Goal: Task Accomplishment & Management: Use online tool/utility

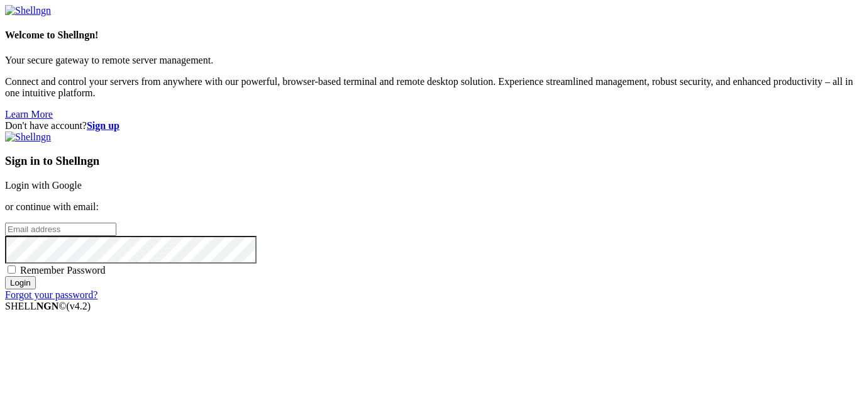
click at [82, 180] on link "Login with Google" at bounding box center [43, 185] width 77 height 11
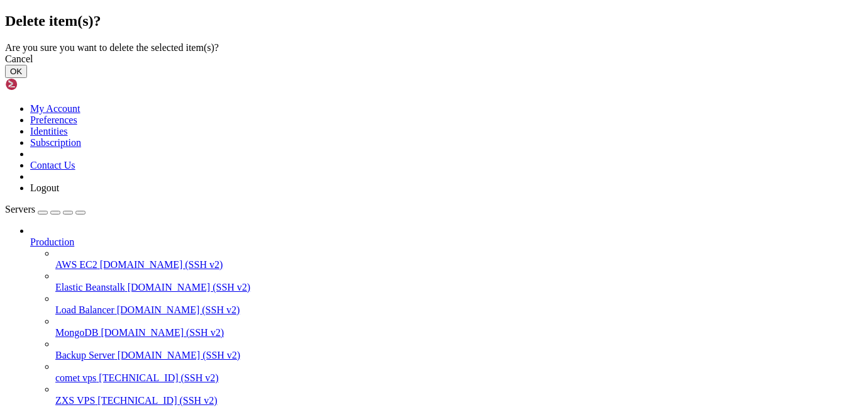
click at [27, 78] on button "OK" at bounding box center [16, 71] width 22 height 13
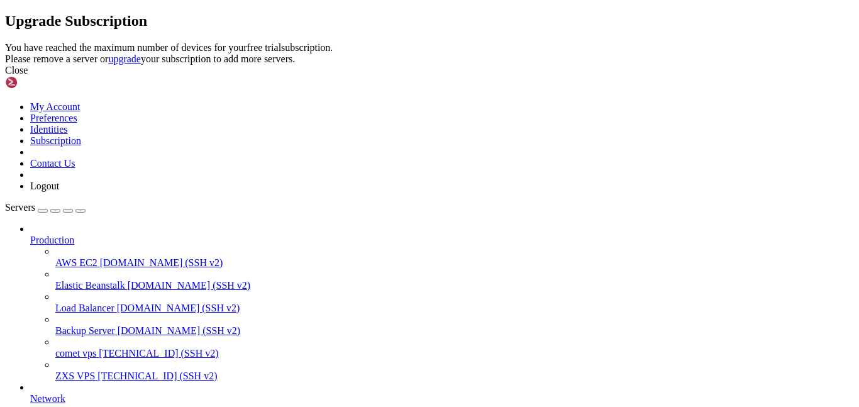
click at [582, 76] on div "Close" at bounding box center [429, 70] width 849 height 11
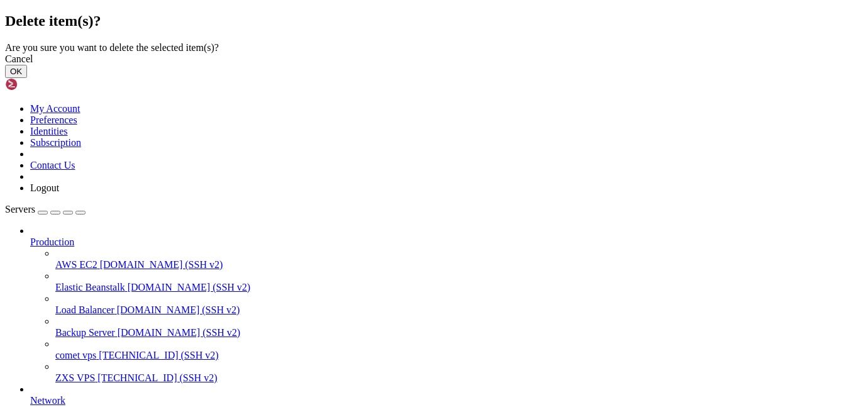
click at [27, 78] on button "OK" at bounding box center [16, 71] width 22 height 13
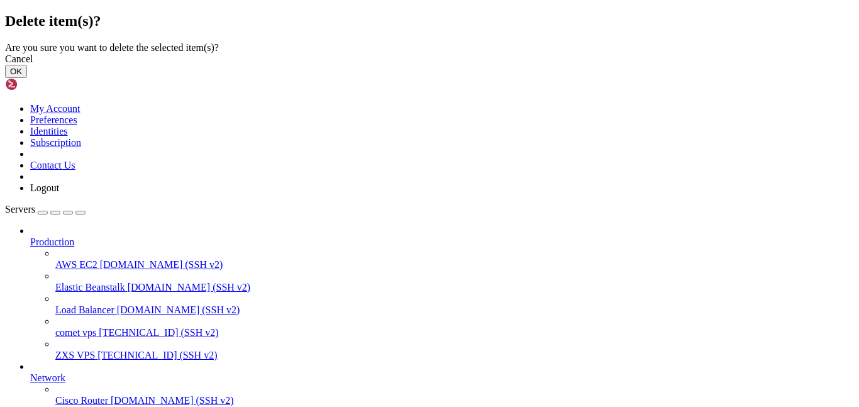
click at [27, 78] on button "OK" at bounding box center [16, 71] width 22 height 13
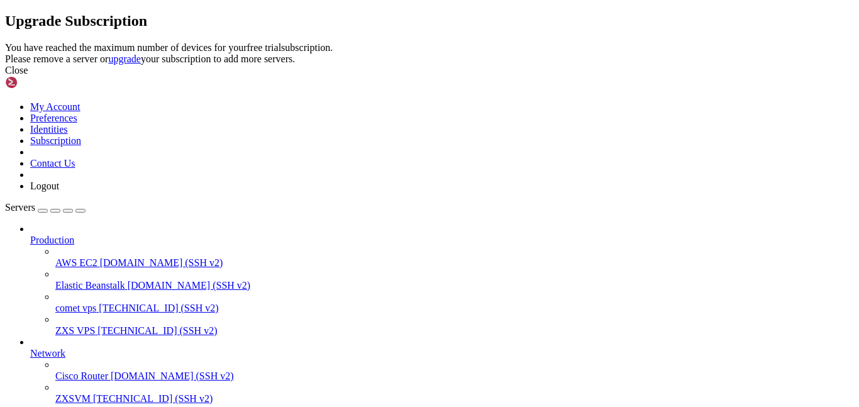
click at [557, 76] on div "Close" at bounding box center [429, 70] width 849 height 11
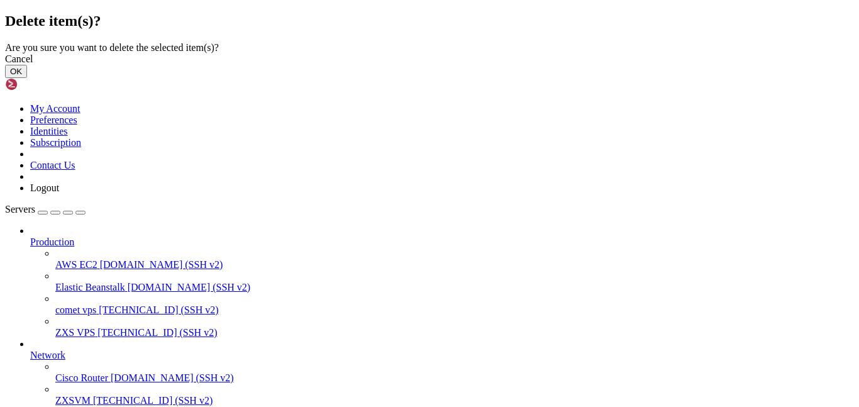
click at [27, 78] on button "OK" at bounding box center [16, 71] width 22 height 13
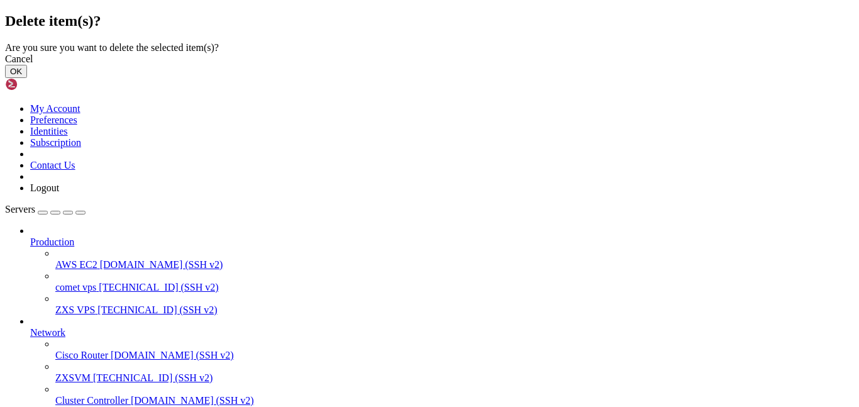
click at [27, 78] on button "OK" at bounding box center [16, 71] width 22 height 13
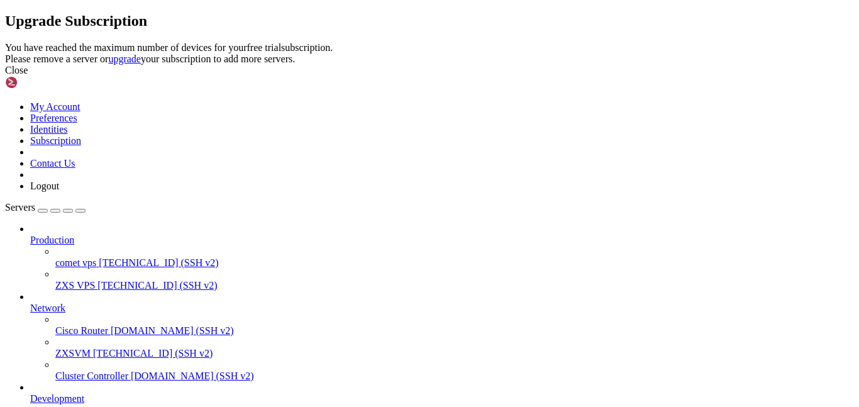
click at [5, 42] on icon at bounding box center [5, 42] width 0 height 0
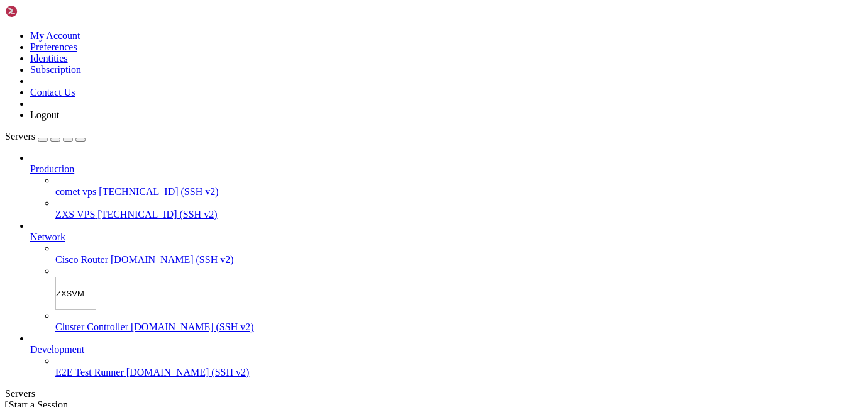
click at [81, 277] on input "ZXSVM" at bounding box center [75, 293] width 41 height 33
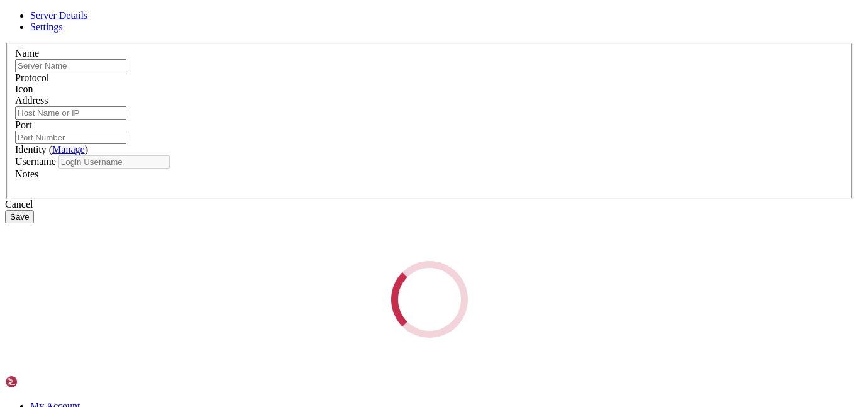
type input "ZXSVM"
type input "[TECHNICAL_ID]"
type input "22"
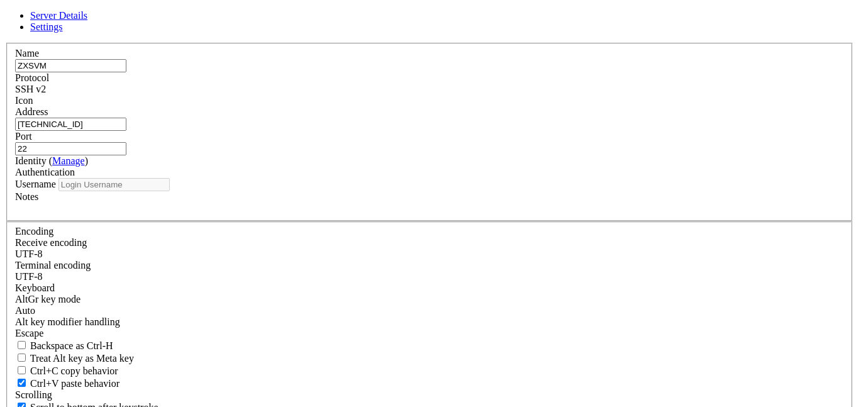
type input "root"
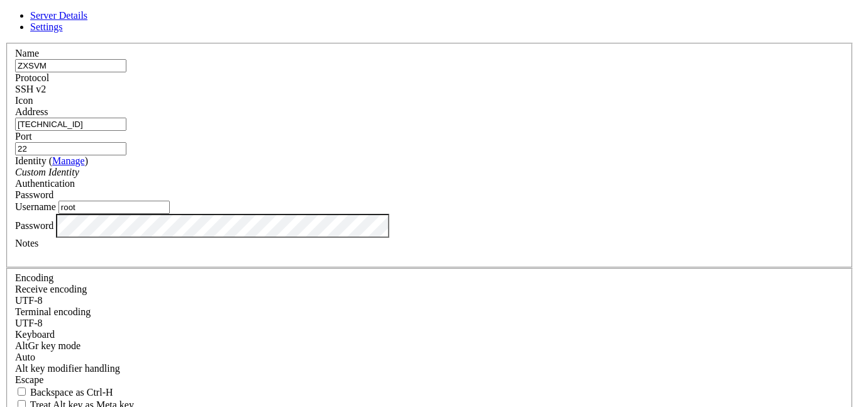
click at [126, 128] on input "[TECHNICAL_ID]" at bounding box center [70, 124] width 111 height 13
paste input "[TECHNICAL_ID]"
type input "[TECHNICAL_ID]"
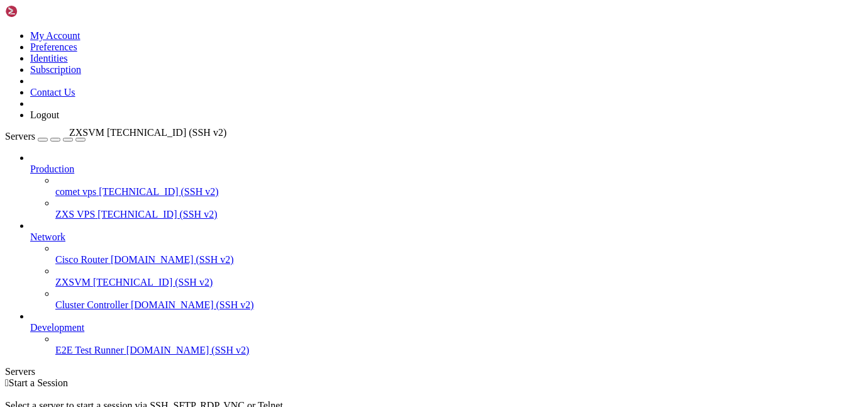
drag, startPoint x: 83, startPoint y: 249, endPoint x: 67, endPoint y: 122, distance: 127.5
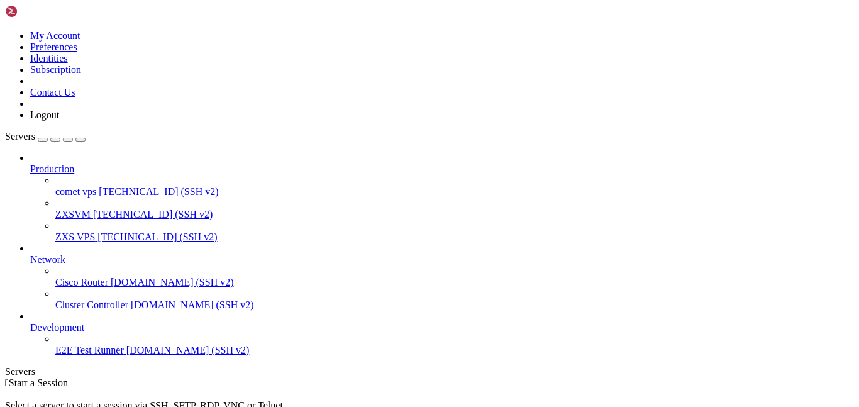
click at [91, 209] on span "ZXSVM" at bounding box center [72, 214] width 35 height 11
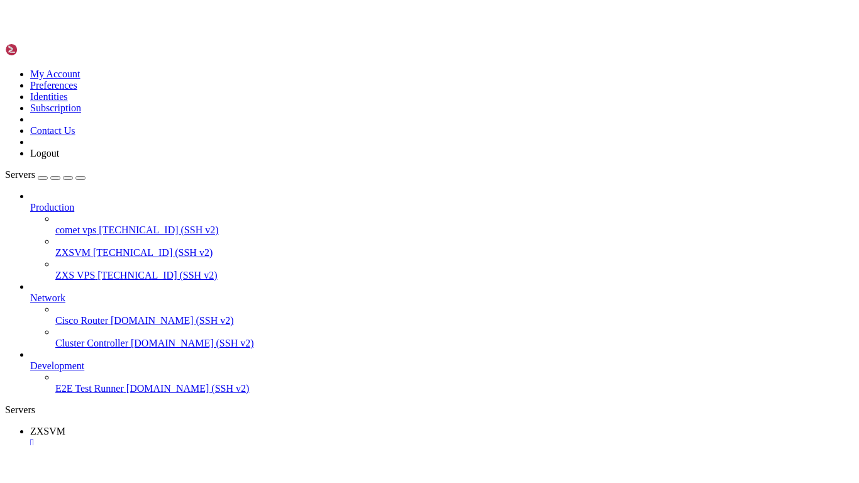
scroll to position [5448, 0]
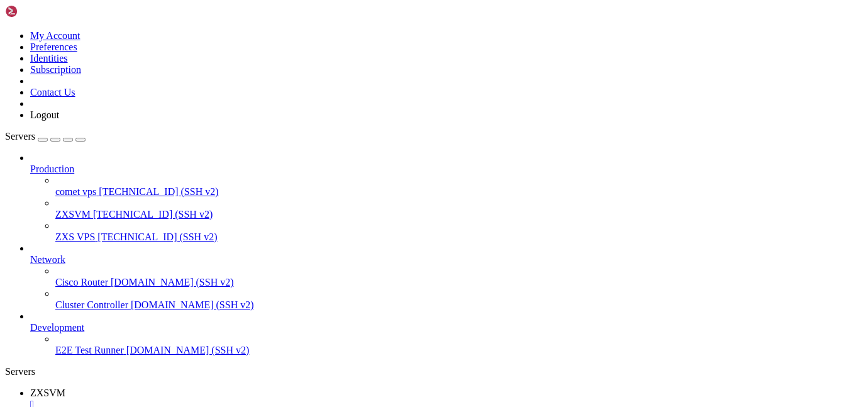
drag, startPoint x: 293, startPoint y: 915, endPoint x: 33, endPoint y: 888, distance: 261.3
drag, startPoint x: 318, startPoint y: 918, endPoint x: 8, endPoint y: 902, distance: 310.6
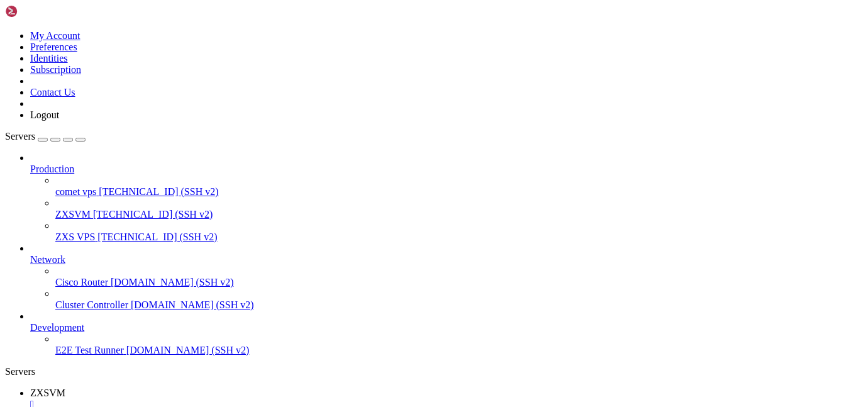
drag, startPoint x: 297, startPoint y: 921, endPoint x: 12, endPoint y: 905, distance: 285.5
drag, startPoint x: 256, startPoint y: 919, endPoint x: 9, endPoint y: 870, distance: 251.6
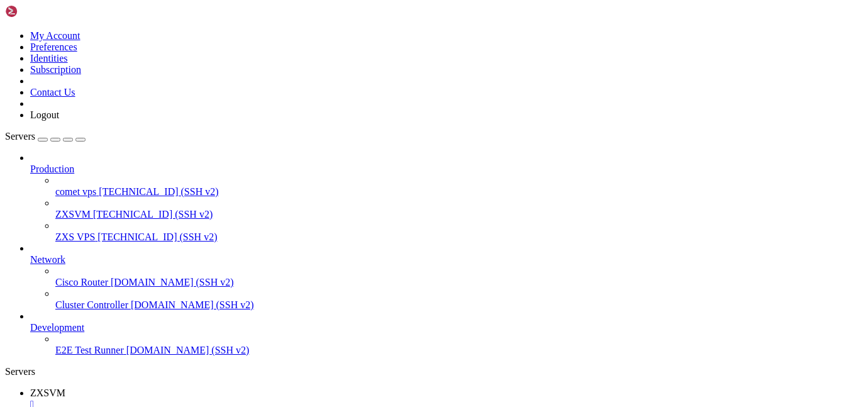
drag, startPoint x: 257, startPoint y: 906, endPoint x: -3, endPoint y: 848, distance: 266.2
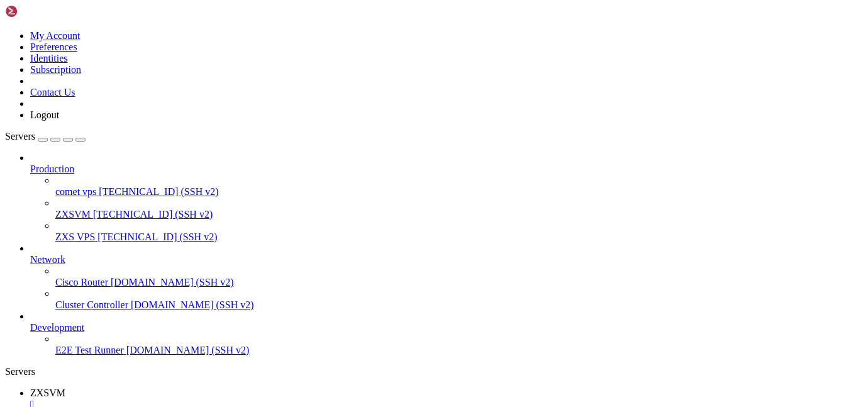
scroll to position [47205, 0]
drag, startPoint x: 252, startPoint y: 921, endPoint x: 10, endPoint y: 879, distance: 245.2
drag, startPoint x: 252, startPoint y: 907, endPoint x: 11, endPoint y: 861, distance: 245.2
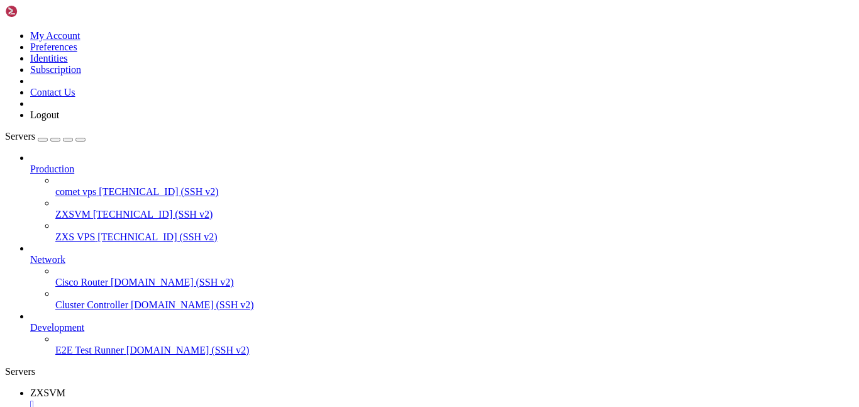
drag, startPoint x: 355, startPoint y: 919, endPoint x: 11, endPoint y: 837, distance: 354.4
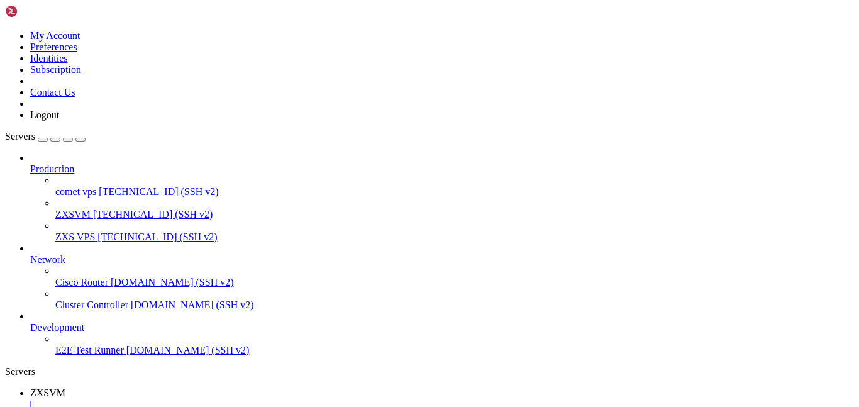
drag, startPoint x: 245, startPoint y: 861, endPoint x: 12, endPoint y: 766, distance: 252.3
drag, startPoint x: 242, startPoint y: 917, endPoint x: 11, endPoint y: 876, distance: 235.2
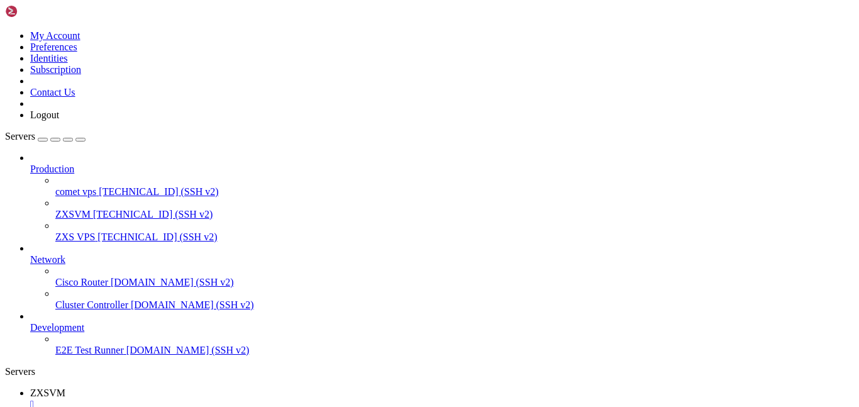
scroll to position [115996, 0]
